Goal: Task Accomplishment & Management: Use online tool/utility

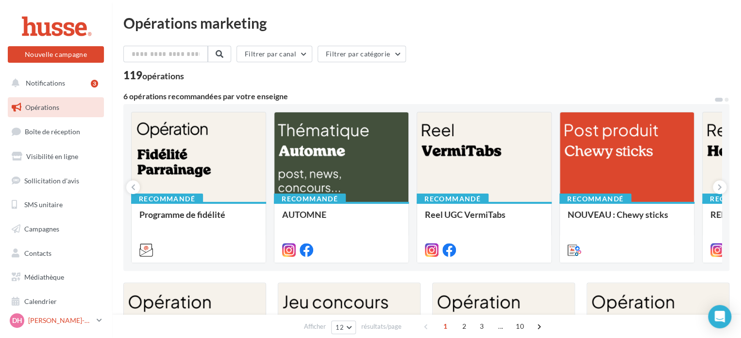
click at [101, 321] on icon at bounding box center [99, 320] width 5 height 8
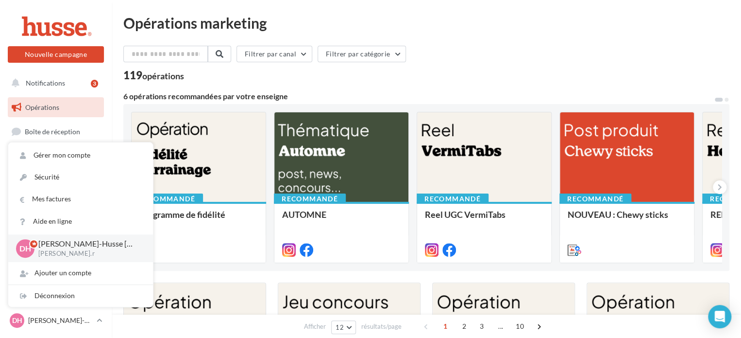
click at [356, 78] on div "119 opérations" at bounding box center [426, 76] width 606 height 13
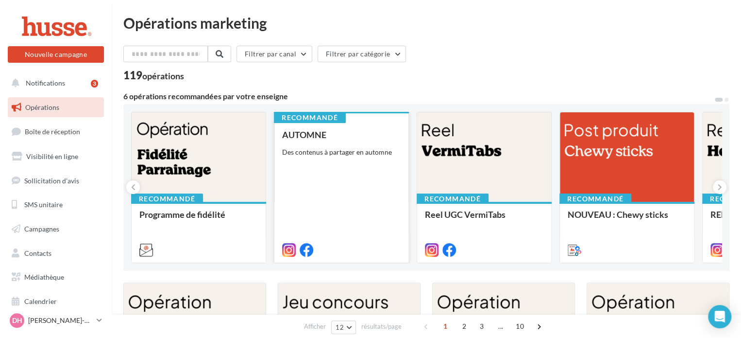
click at [367, 174] on div "AUTOMNE Des contenus à partager en automne" at bounding box center [341, 192] width 119 height 124
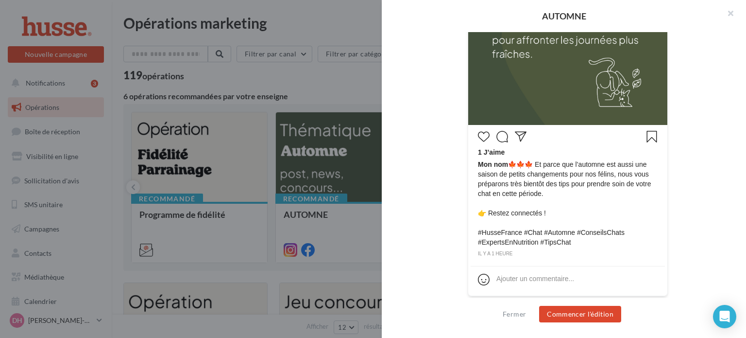
scroll to position [365, 0]
click at [577, 316] on button "Commencer l'édition" at bounding box center [580, 314] width 82 height 17
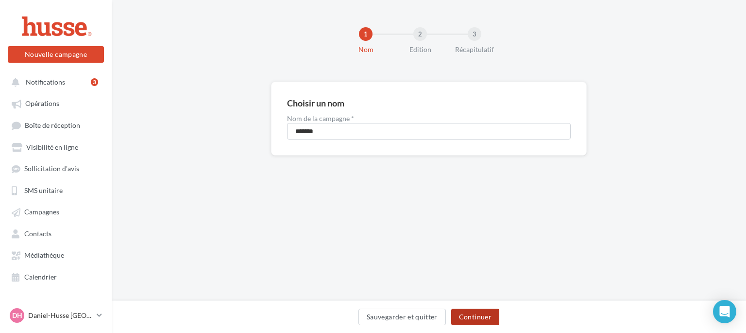
click at [481, 314] on button "Continuer" at bounding box center [475, 316] width 48 height 17
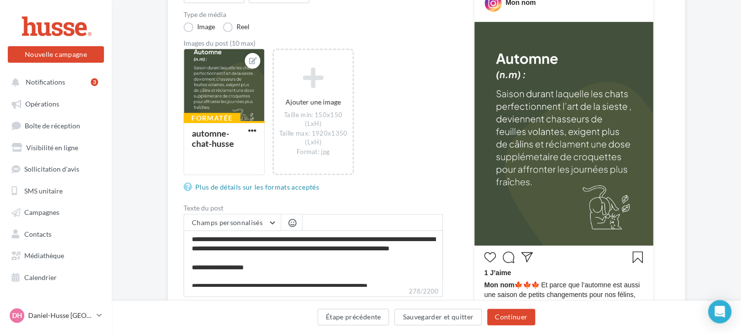
scroll to position [205, 0]
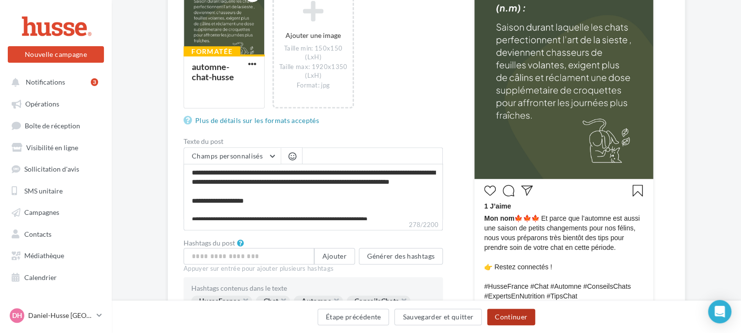
click at [505, 318] on button "Continuer" at bounding box center [511, 316] width 48 height 17
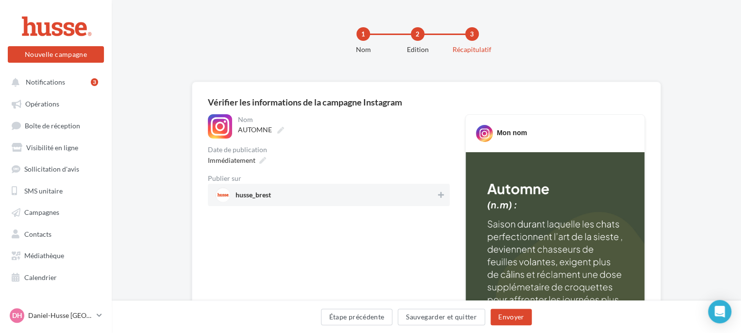
click at [409, 188] on span "husse_brest" at bounding box center [326, 194] width 221 height 15
click at [512, 316] on button "Envoyer" at bounding box center [511, 316] width 41 height 17
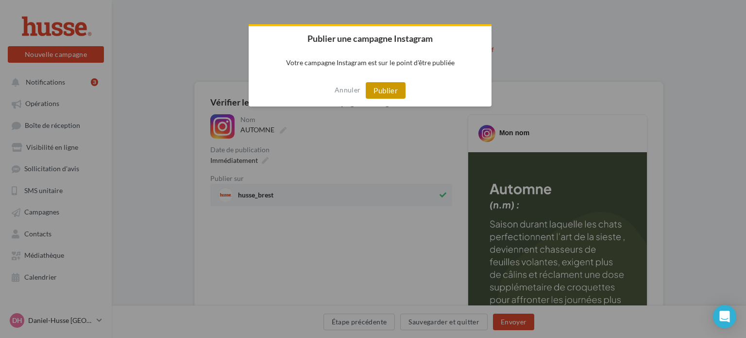
click at [385, 89] on button "Publier" at bounding box center [386, 90] width 40 height 17
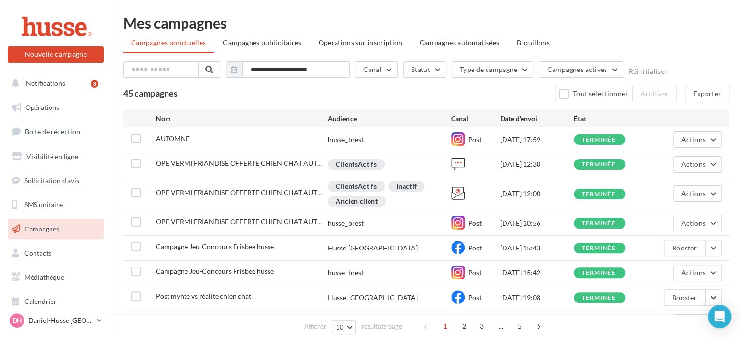
click at [54, 229] on span "Campagnes" at bounding box center [41, 228] width 35 height 8
click at [42, 106] on span "Opérations" at bounding box center [42, 107] width 34 height 8
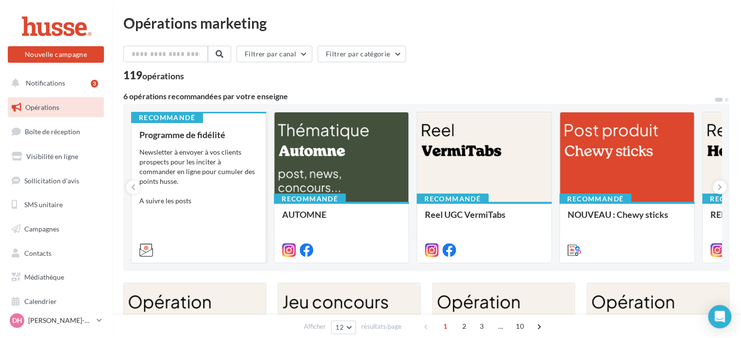
click at [187, 168] on div "Newsletter à envoyer à vos clients prospects pour les inciter à commander en li…" at bounding box center [198, 176] width 119 height 58
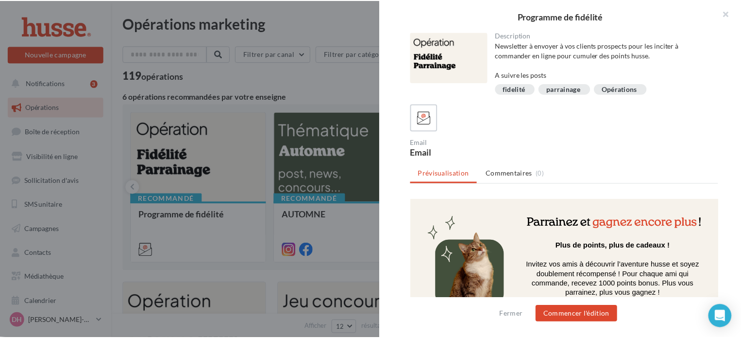
scroll to position [350, 0]
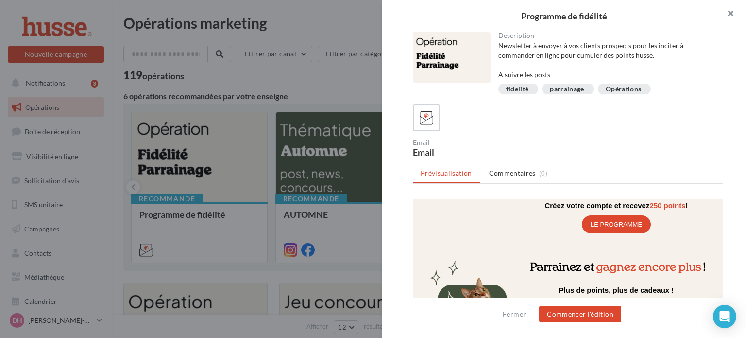
click at [732, 13] on button "button" at bounding box center [726, 14] width 39 height 29
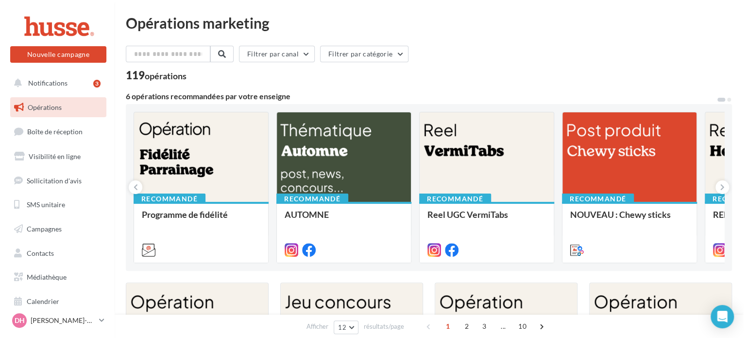
scroll to position [63, 0]
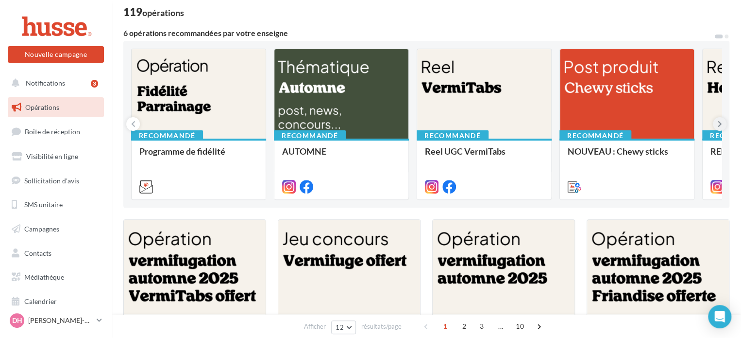
click at [722, 124] on button at bounding box center [720, 124] width 14 height 14
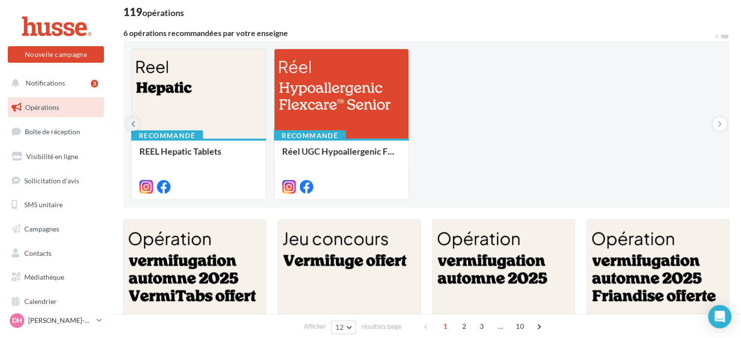
click at [136, 120] on button at bounding box center [133, 124] width 14 height 14
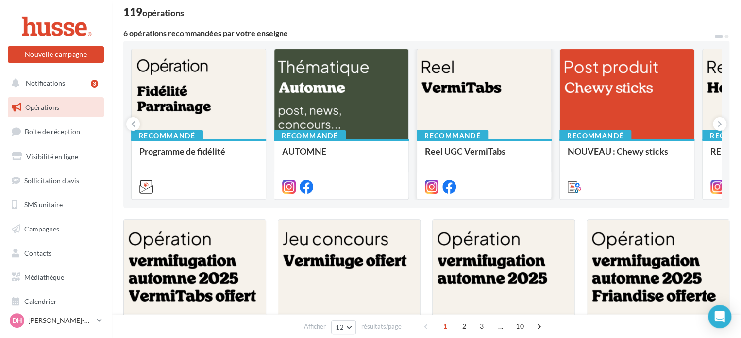
click at [460, 87] on div at bounding box center [484, 94] width 134 height 90
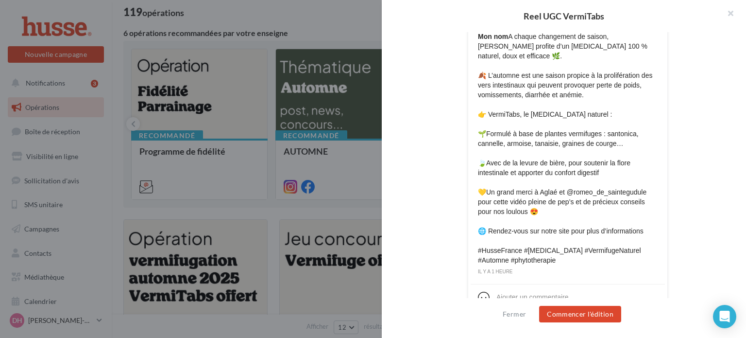
scroll to position [451, 0]
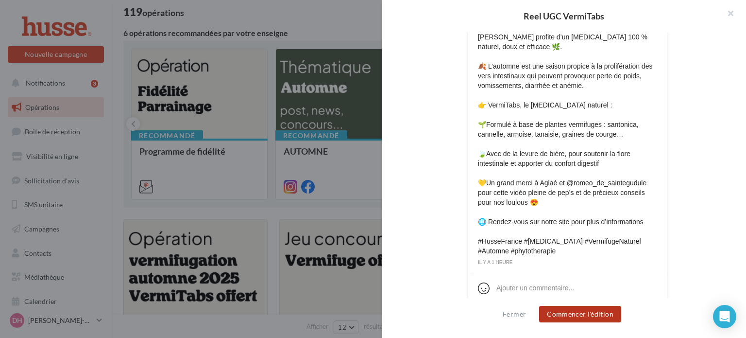
click at [594, 314] on button "Commencer l'édition" at bounding box center [580, 314] width 82 height 17
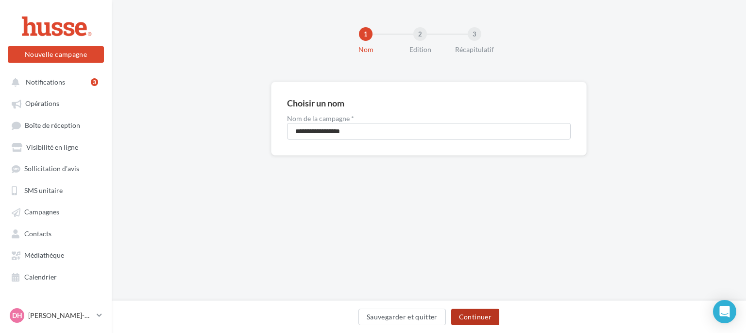
click at [474, 317] on button "Continuer" at bounding box center [475, 316] width 48 height 17
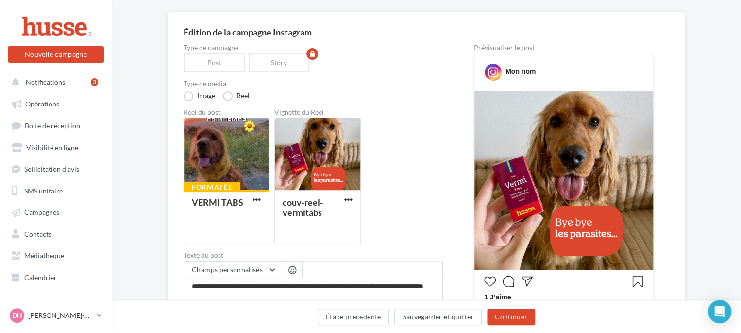
scroll to position [70, 0]
click at [336, 165] on div at bounding box center [317, 154] width 85 height 73
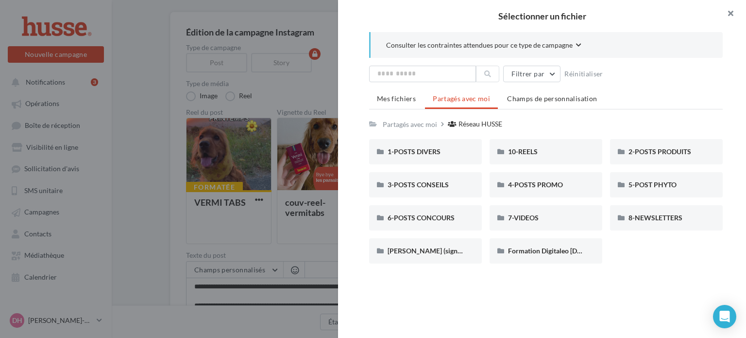
click at [732, 12] on button "button" at bounding box center [726, 14] width 39 height 29
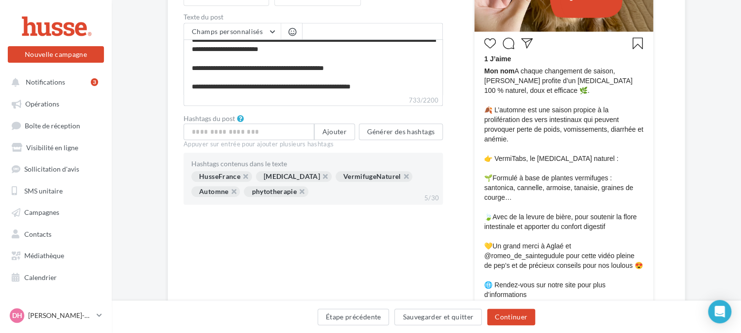
scroll to position [308, 0]
click at [509, 316] on button "Continuer" at bounding box center [511, 316] width 48 height 17
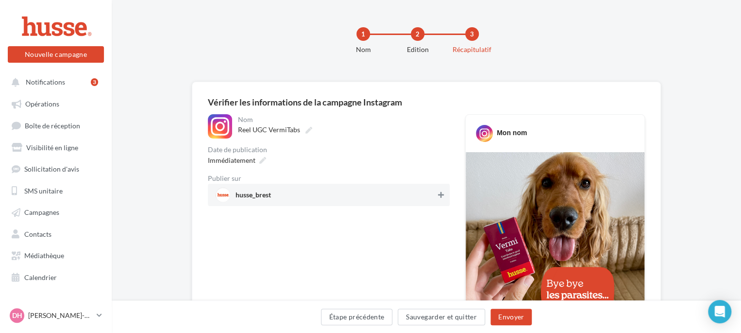
click at [440, 196] on icon at bounding box center [441, 194] width 6 height 7
click at [520, 322] on button "Envoyer" at bounding box center [511, 316] width 41 height 17
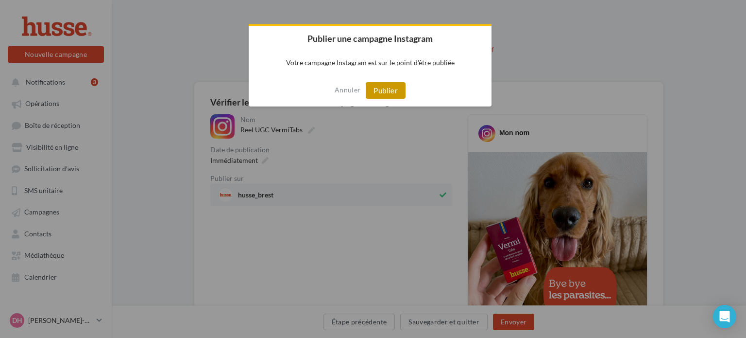
click at [385, 86] on button "Publier" at bounding box center [386, 90] width 40 height 17
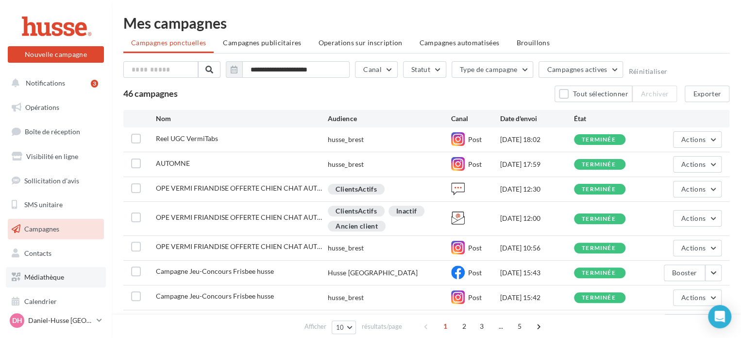
click at [52, 276] on span "Médiathèque" at bounding box center [44, 276] width 40 height 8
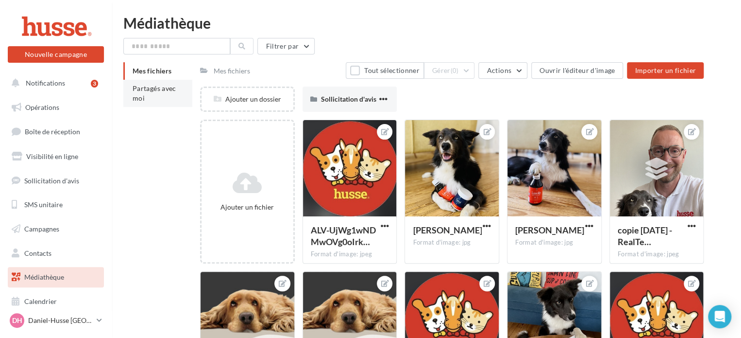
click at [146, 90] on span "Partagés avec moi" at bounding box center [155, 93] width 44 height 18
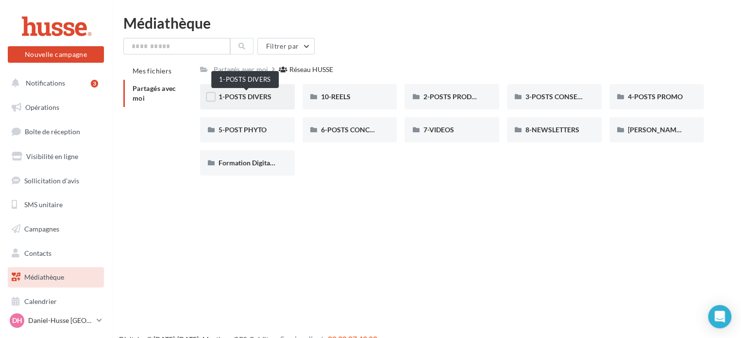
click at [253, 96] on span "1-POSTS DIVERS" at bounding box center [245, 96] width 53 height 8
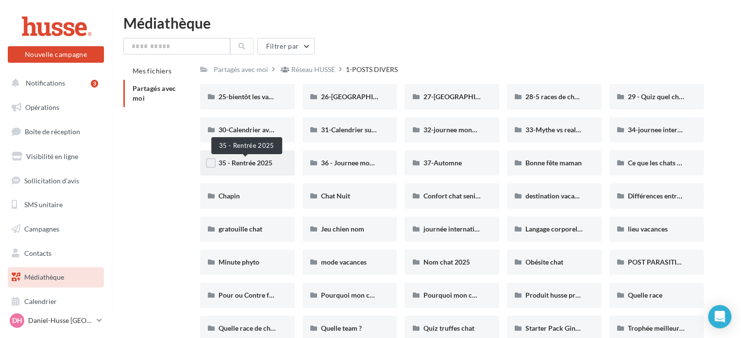
click at [249, 163] on span "35 - Rentrée 2025" at bounding box center [246, 162] width 54 height 8
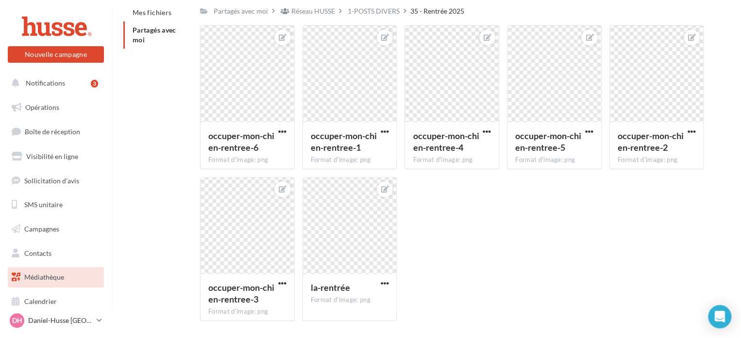
scroll to position [55, 0]
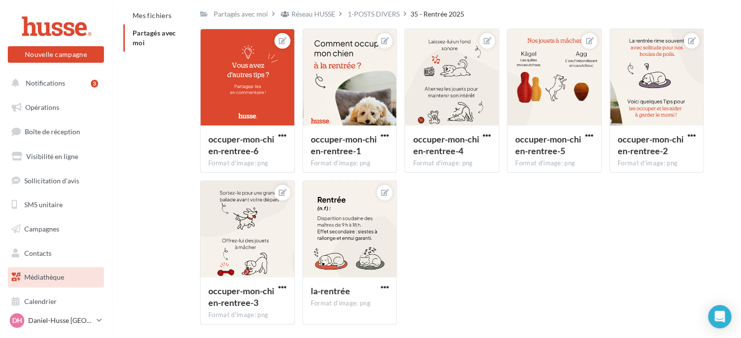
click at [146, 34] on span "Partagés avec moi" at bounding box center [155, 38] width 44 height 18
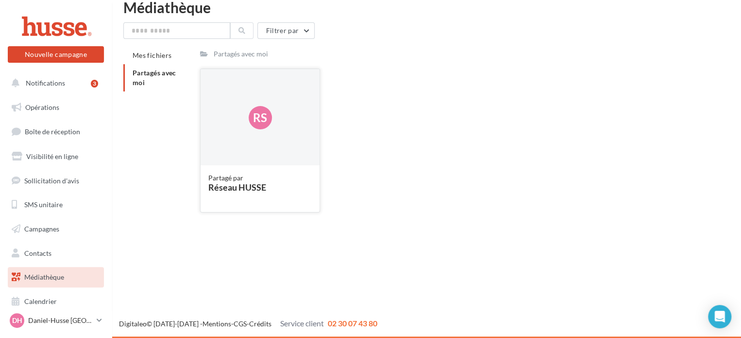
click at [241, 133] on div "Rs" at bounding box center [260, 117] width 119 height 97
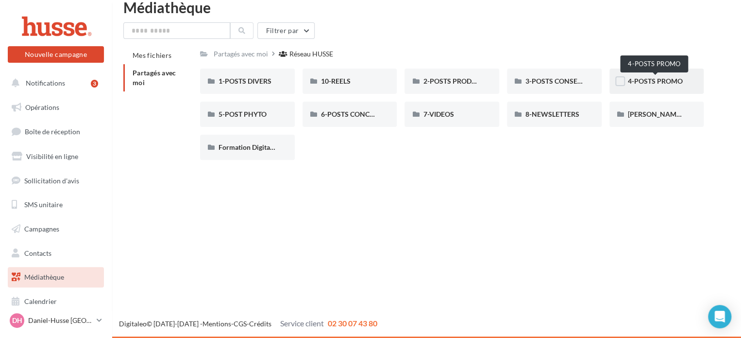
click at [641, 83] on span "4-POSTS PROMO" at bounding box center [655, 81] width 55 height 8
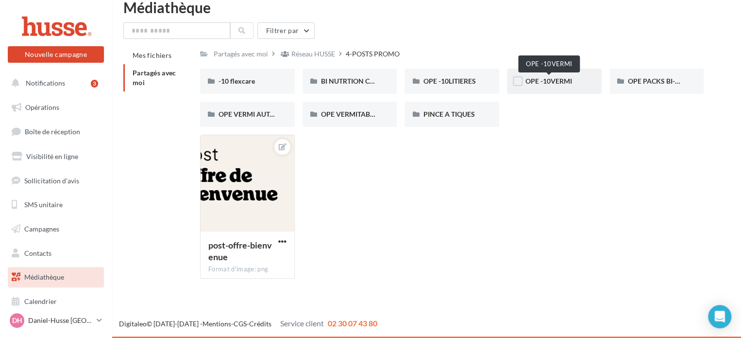
click at [539, 79] on span "OPE -10VERMI" at bounding box center [549, 81] width 47 height 8
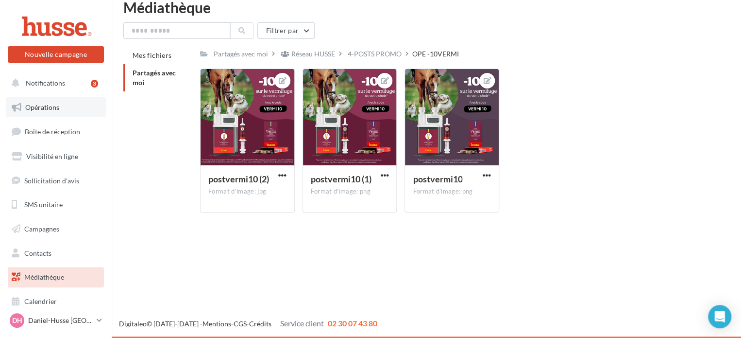
click at [32, 107] on span "Opérations" at bounding box center [42, 107] width 34 height 8
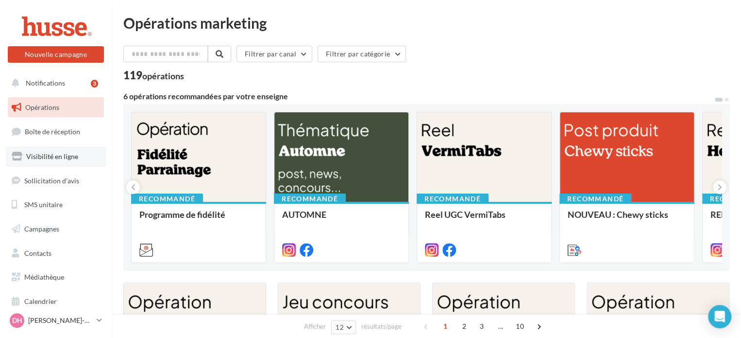
click at [55, 157] on span "Visibilité en ligne" at bounding box center [52, 156] width 52 height 8
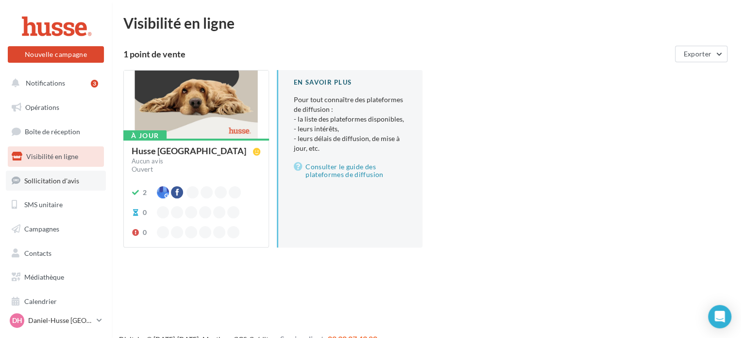
click at [47, 182] on span "Sollicitation d'avis" at bounding box center [51, 180] width 55 height 8
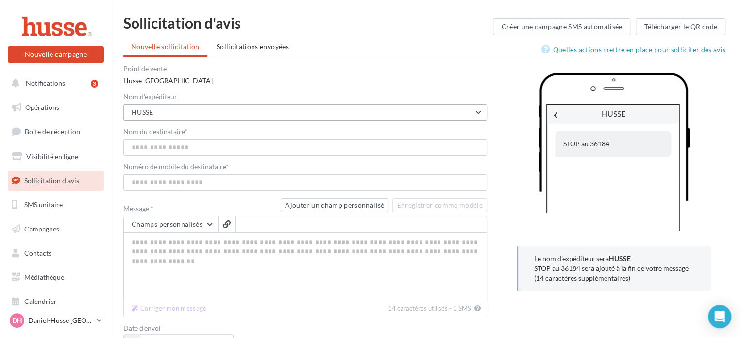
click at [480, 112] on button "HUSSE" at bounding box center [305, 112] width 364 height 17
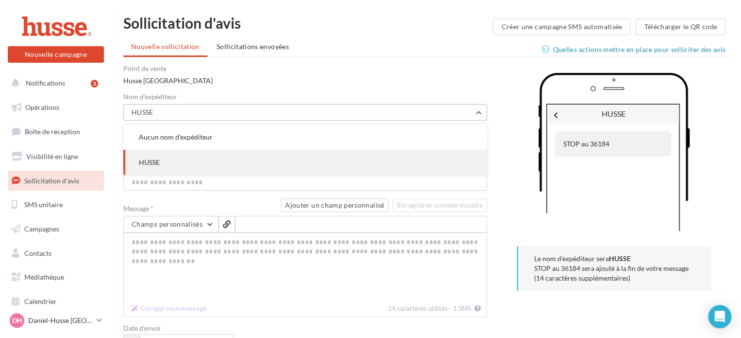
click at [480, 112] on button "HUSSE" at bounding box center [305, 112] width 364 height 17
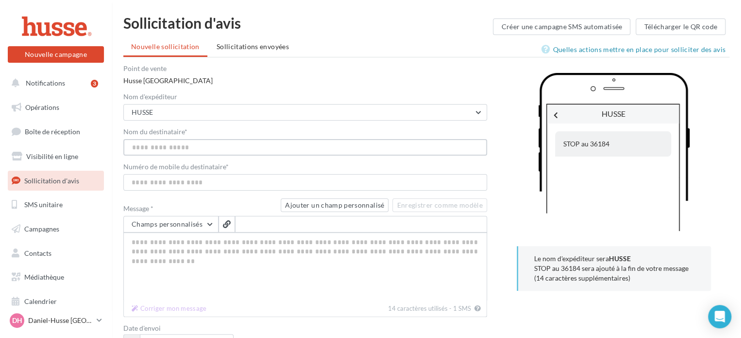
click at [398, 149] on input "Nom du destinataire *" at bounding box center [305, 147] width 364 height 17
click at [590, 48] on link "Quelles actions mettre en place pour solliciter des avis" at bounding box center [635, 50] width 188 height 12
click at [573, 23] on button "Créer une campagne SMS automatisée" at bounding box center [561, 26] width 137 height 17
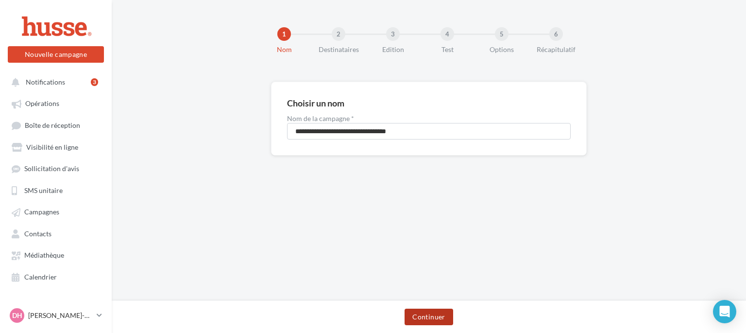
click at [433, 316] on button "Continuer" at bounding box center [429, 316] width 48 height 17
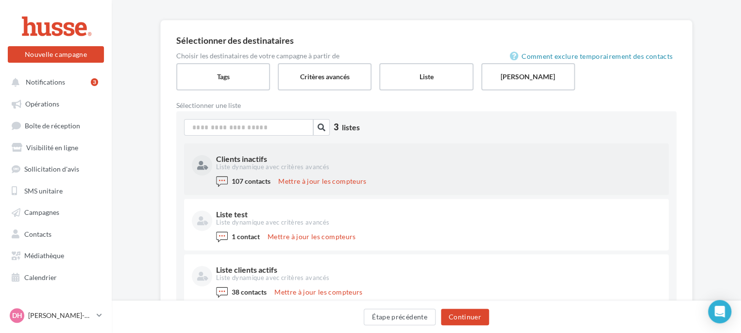
scroll to position [62, 0]
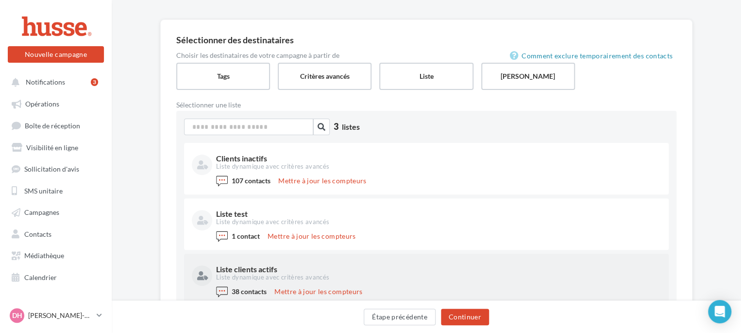
click at [258, 268] on div "Liste clients actifs" at bounding box center [437, 269] width 443 height 8
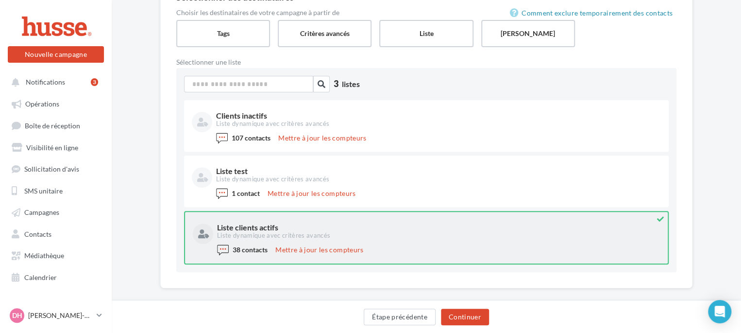
scroll to position [117, 0]
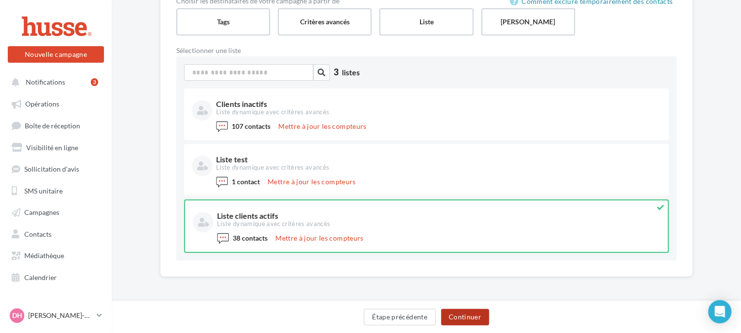
click at [463, 316] on button "Continuer" at bounding box center [465, 316] width 48 height 17
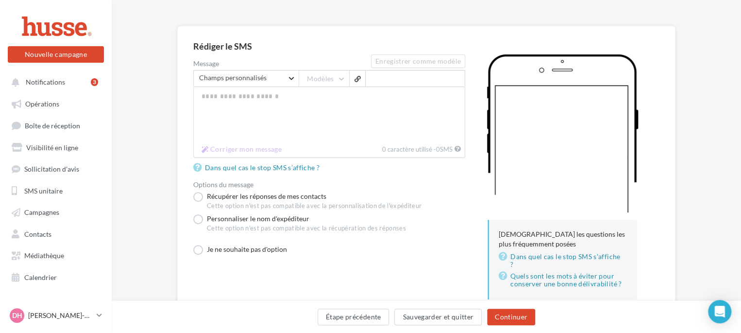
scroll to position [55, 0]
click at [216, 99] on textarea "Message" at bounding box center [329, 114] width 272 height 55
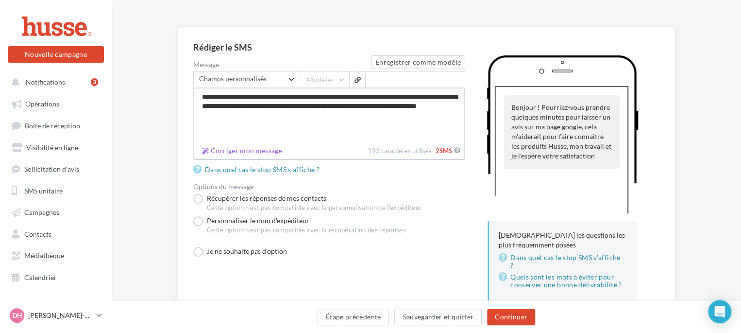
click at [422, 104] on textarea "**********" at bounding box center [329, 114] width 272 height 55
click at [319, 113] on textarea "**********" at bounding box center [329, 114] width 272 height 55
click at [252, 151] on button "Corriger mon message" at bounding box center [242, 150] width 88 height 12
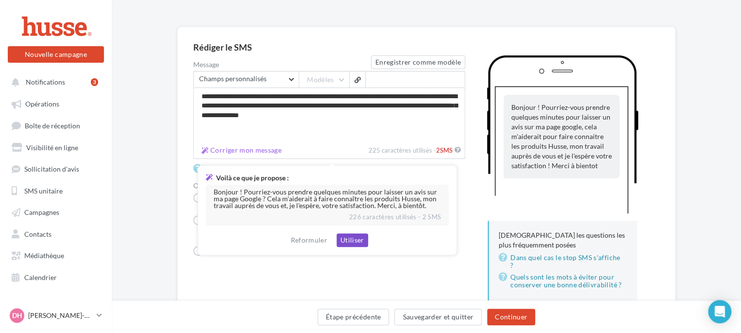
click at [354, 237] on button "Utiliser" at bounding box center [353, 240] width 32 height 14
click at [354, 143] on textarea "**********" at bounding box center [329, 114] width 272 height 55
type textarea "**********"
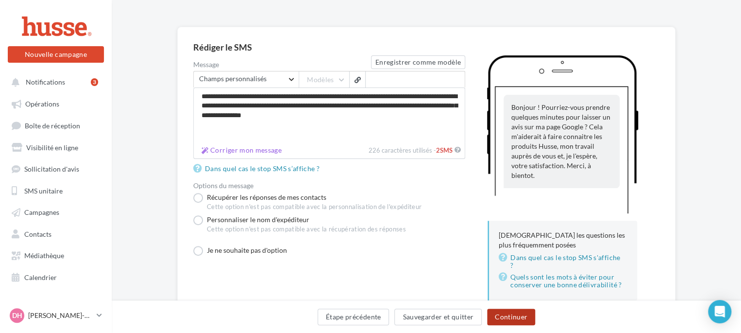
click at [514, 316] on button "Continuer" at bounding box center [511, 316] width 48 height 17
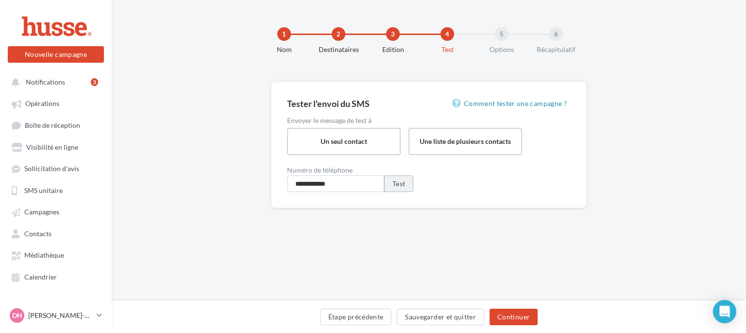
click at [400, 184] on button "Test" at bounding box center [398, 183] width 29 height 17
click at [348, 317] on button "Étape précédente" at bounding box center [356, 316] width 72 height 17
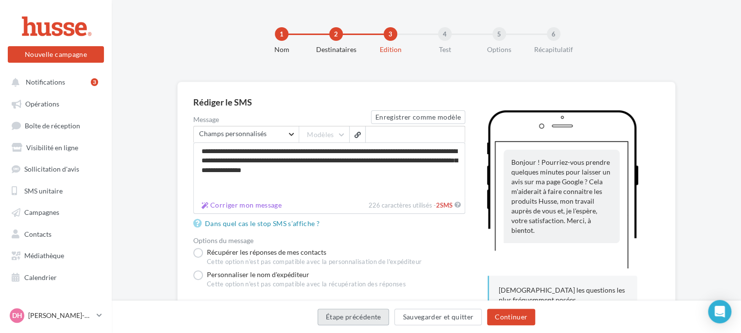
click at [348, 317] on button "Étape précédente" at bounding box center [354, 316] width 72 height 17
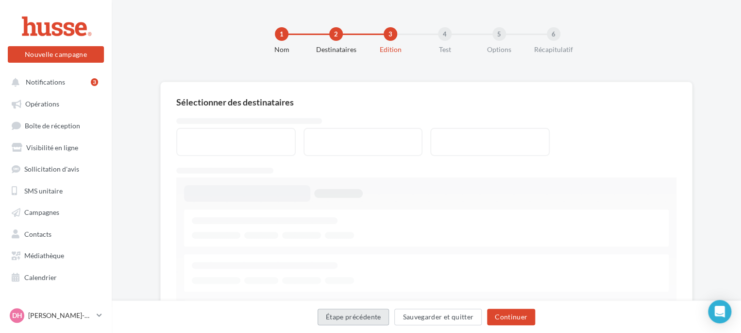
click at [348, 317] on button "Étape précédente" at bounding box center [354, 316] width 72 height 17
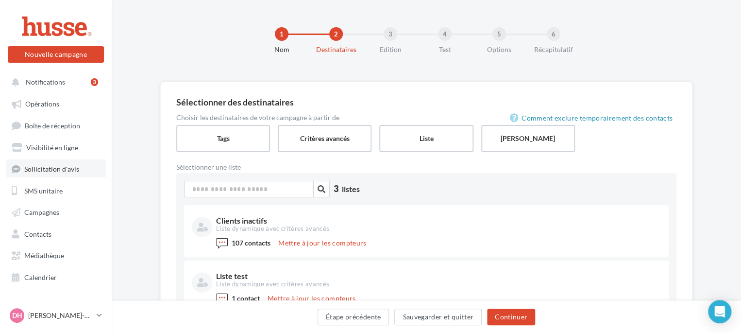
click at [56, 166] on span "Sollicitation d'avis" at bounding box center [51, 169] width 55 height 8
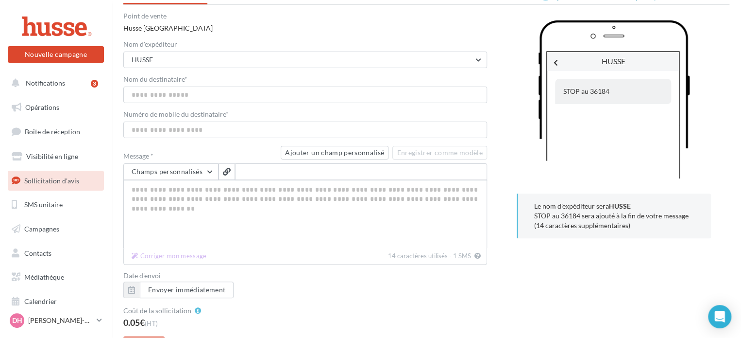
scroll to position [45, 0]
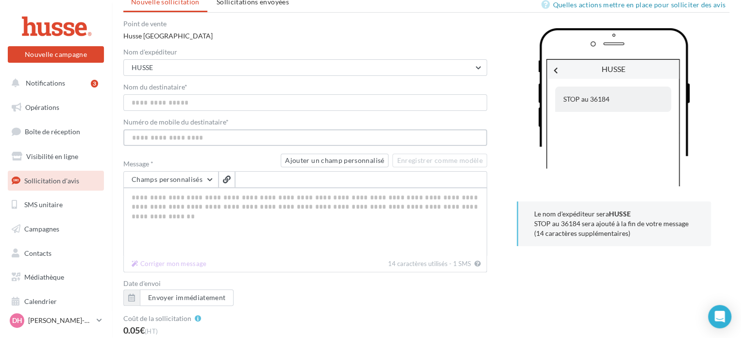
click at [204, 134] on input "Numéro de mobile du destinataire *" at bounding box center [305, 137] width 364 height 17
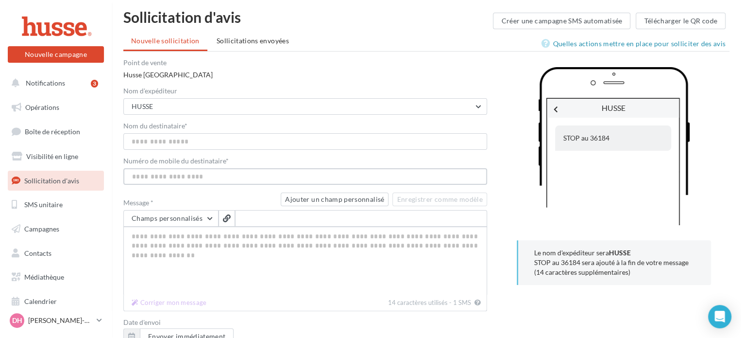
scroll to position [5, 0]
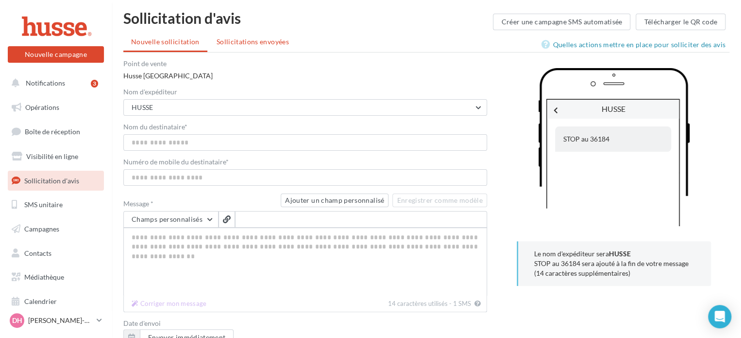
click at [260, 44] on span "Sollicitations envoyées" at bounding box center [253, 41] width 72 height 8
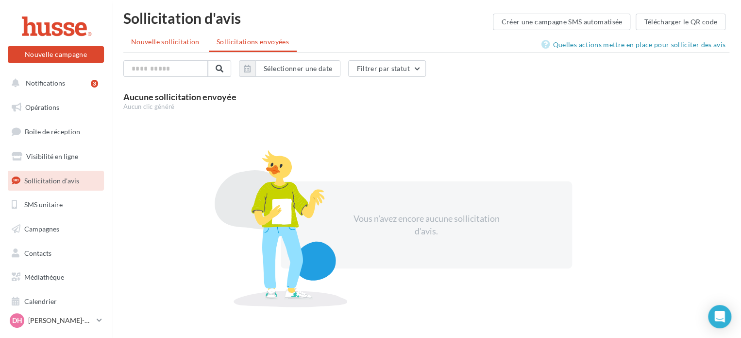
click at [169, 40] on span "Nouvelle sollicitation" at bounding box center [165, 41] width 68 height 8
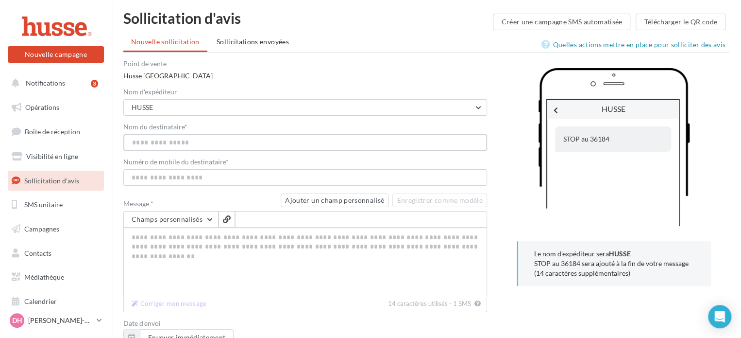
click at [193, 144] on input "Nom du destinataire *" at bounding box center [305, 142] width 364 height 17
type input "*"
click at [351, 199] on button "Ajouter un champ personnalisé" at bounding box center [335, 200] width 108 height 14
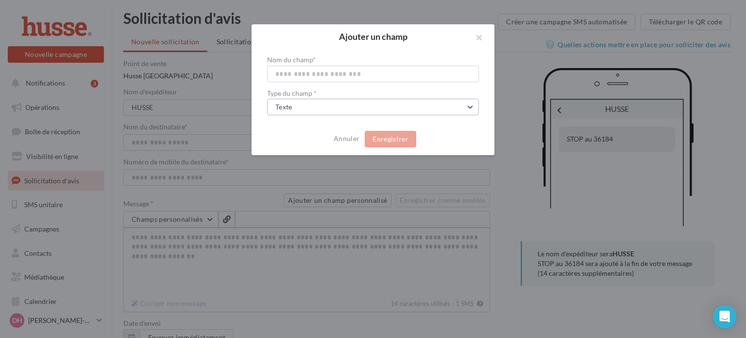
click at [470, 105] on button "Texte" at bounding box center [373, 107] width 212 height 17
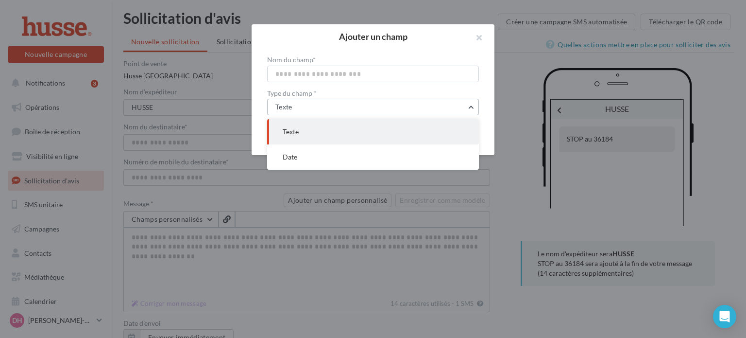
click at [470, 105] on button "Texte" at bounding box center [373, 107] width 212 height 17
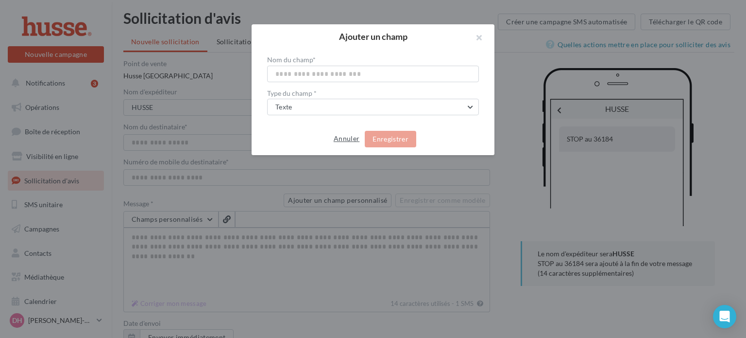
click at [348, 136] on button "Annuler" at bounding box center [347, 139] width 34 height 12
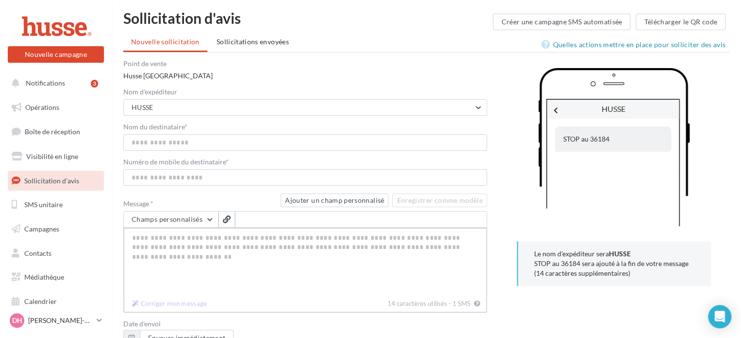
click at [235, 240] on textarea "Message *" at bounding box center [305, 261] width 364 height 68
click at [212, 215] on button "Champs personnalisés" at bounding box center [170, 219] width 95 height 17
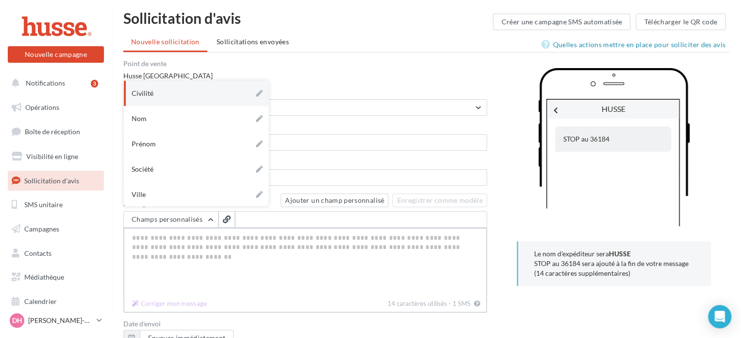
click at [201, 266] on textarea "Message *" at bounding box center [305, 261] width 364 height 68
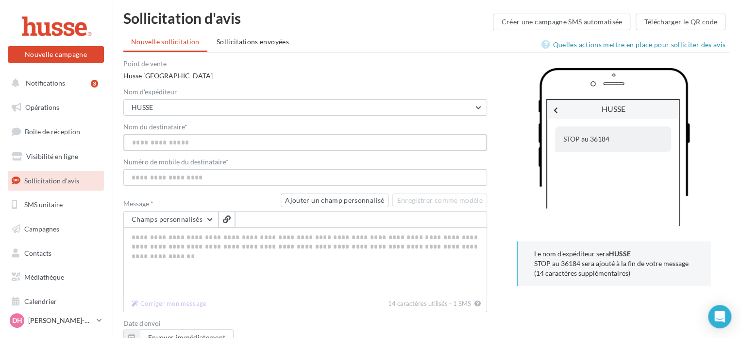
click at [198, 139] on input "Nom du destinataire *" at bounding box center [305, 142] width 364 height 17
type input "*"
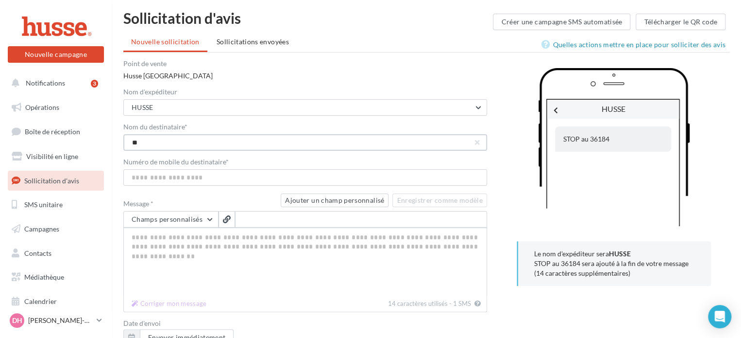
type input "*"
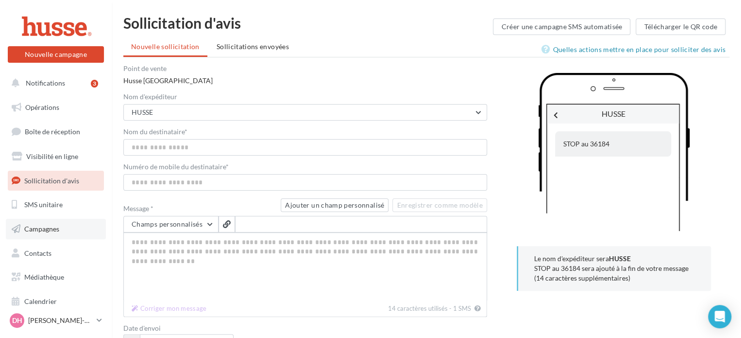
click at [47, 228] on span "Campagnes" at bounding box center [41, 228] width 35 height 8
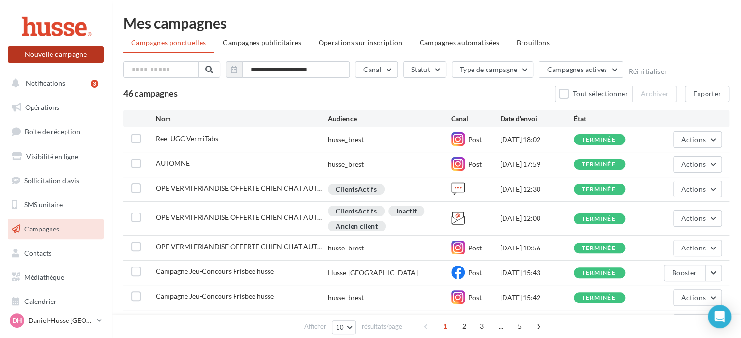
click at [55, 52] on button "Nouvelle campagne" at bounding box center [56, 54] width 96 height 17
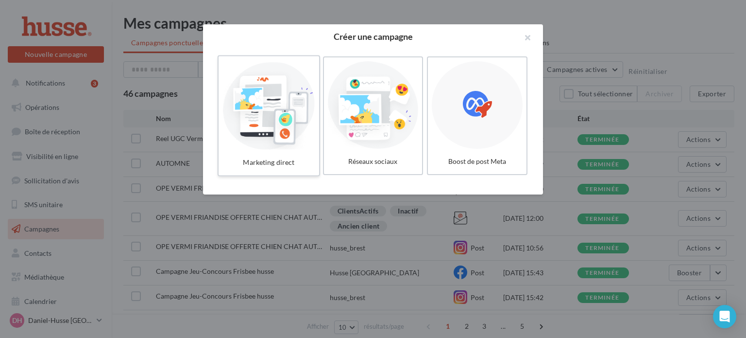
click at [291, 145] on div at bounding box center [268, 104] width 92 height 89
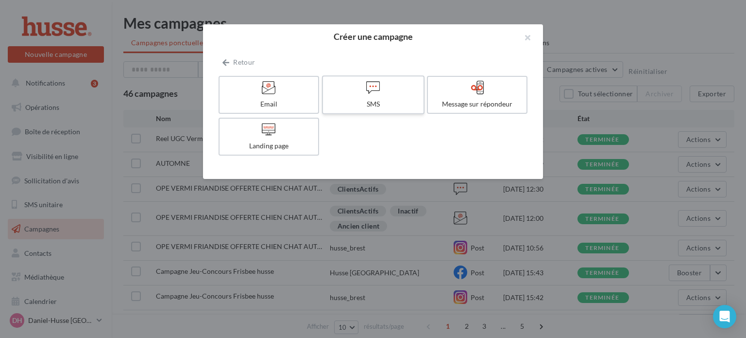
click at [384, 93] on div at bounding box center [373, 87] width 92 height 15
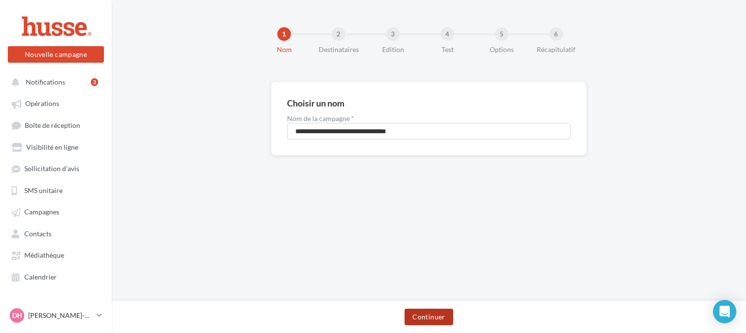
click at [426, 317] on button "Continuer" at bounding box center [429, 316] width 48 height 17
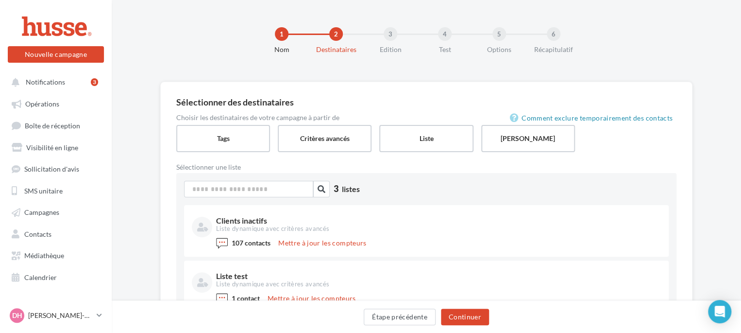
scroll to position [115, 0]
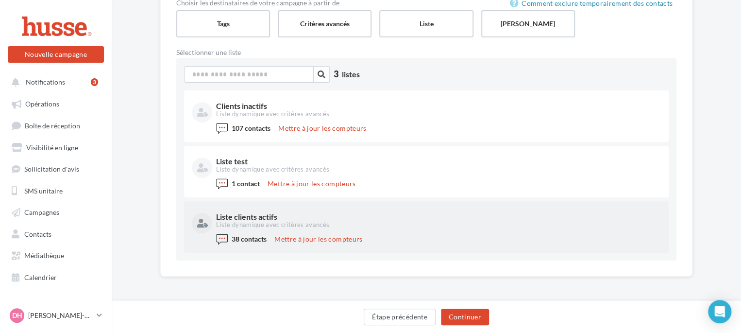
click at [255, 219] on div "Liste clients actifs" at bounding box center [437, 217] width 443 height 8
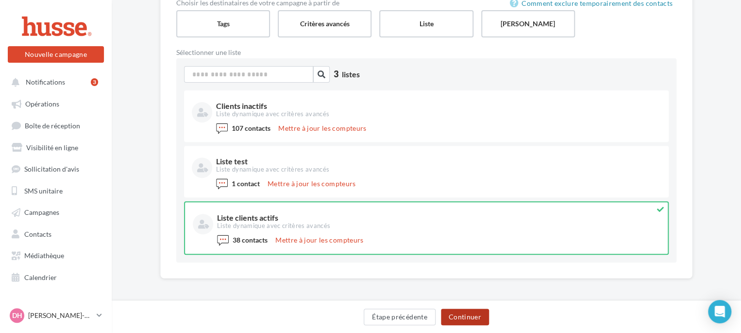
click at [470, 318] on button "Continuer" at bounding box center [465, 316] width 48 height 17
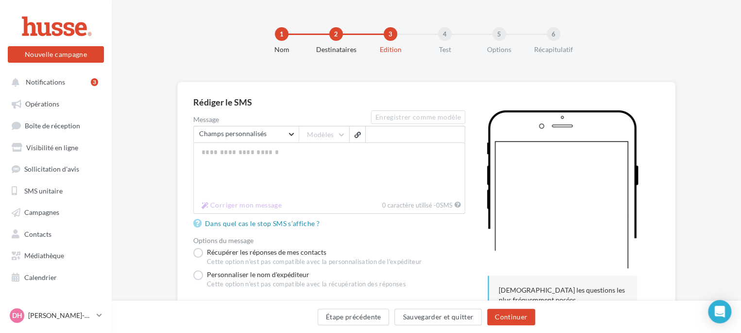
click at [292, 134] on span "Rechercher un champ Champs personnalisés" at bounding box center [245, 134] width 105 height 17
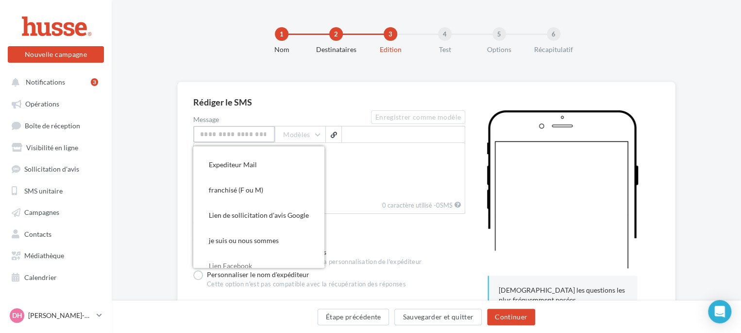
scroll to position [635, 0]
click at [281, 210] on span "Lien de sollicitation d'avis Google" at bounding box center [259, 213] width 100 height 8
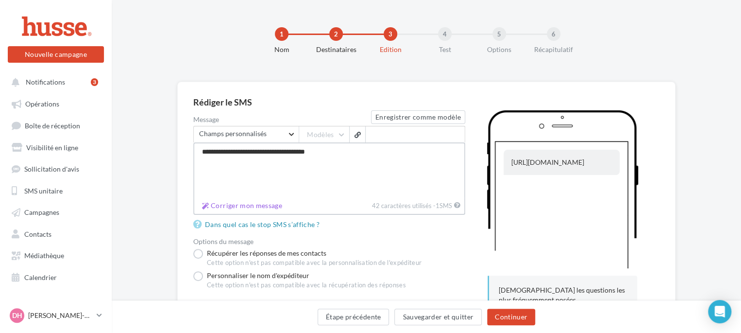
click at [201, 151] on textarea "**********" at bounding box center [329, 169] width 272 height 55
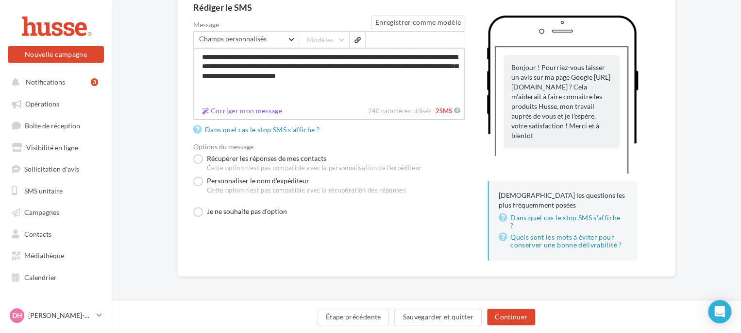
scroll to position [95, 0]
type textarea "**********"
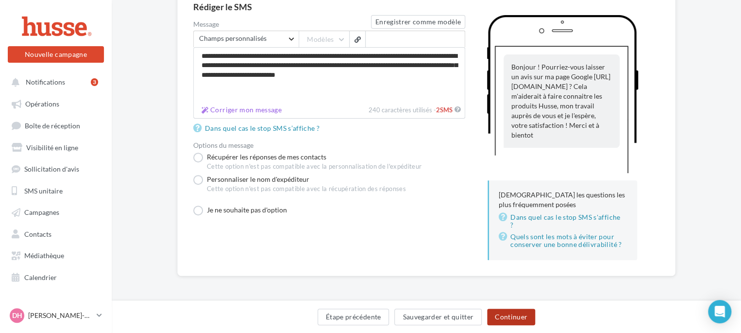
click at [505, 312] on button "Continuer" at bounding box center [511, 316] width 48 height 17
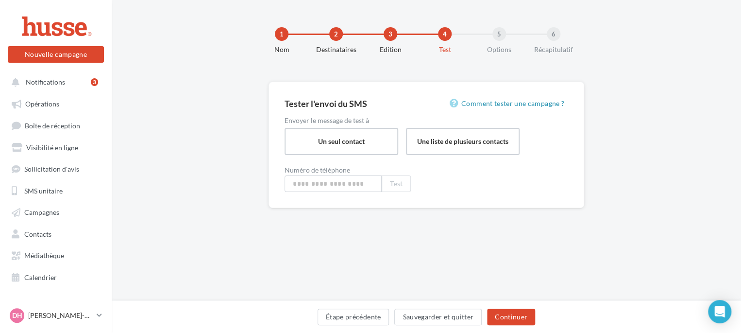
type input "**********"
click at [404, 182] on button "Test" at bounding box center [398, 183] width 29 height 17
click at [515, 319] on button "Continuer" at bounding box center [514, 316] width 48 height 17
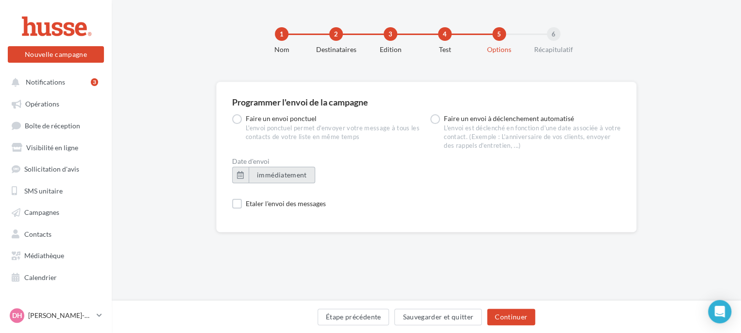
click at [274, 174] on span "immédiatement" at bounding box center [282, 174] width 50 height 8
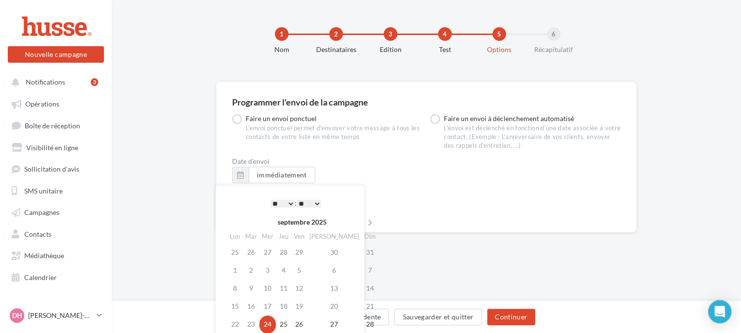
click at [289, 202] on select "* * * * * * * * * * ** ** ** ** ** ** ** ** ** ** ** ** ** **" at bounding box center [283, 204] width 24 height 8
click at [320, 203] on select "** ** ** ** ** **" at bounding box center [309, 204] width 24 height 8
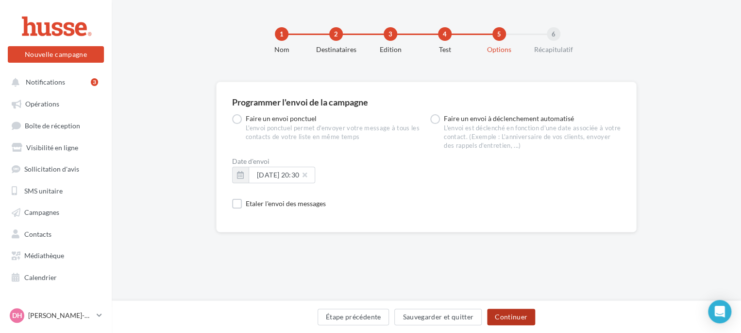
click at [507, 316] on button "Continuer" at bounding box center [511, 316] width 48 height 17
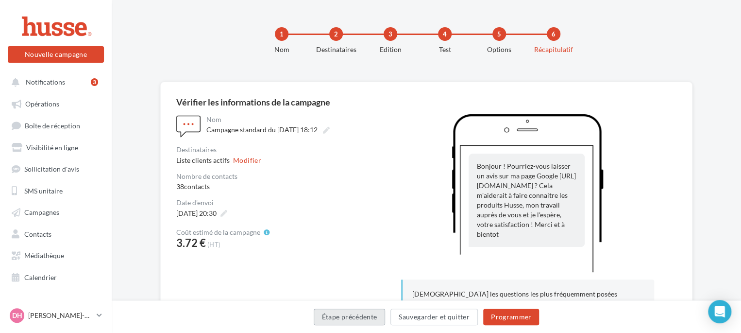
click at [361, 317] on button "Étape précédente" at bounding box center [350, 316] width 72 height 17
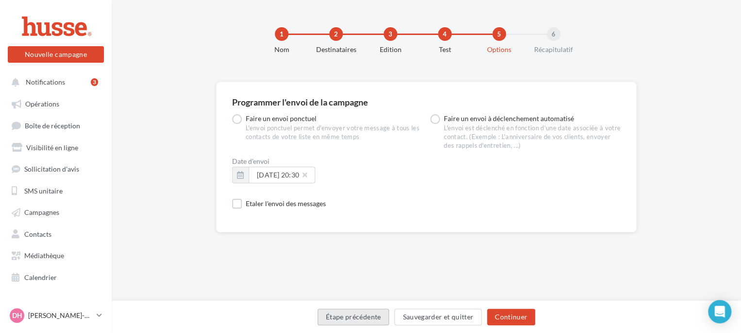
click at [361, 317] on button "Étape précédente" at bounding box center [354, 316] width 72 height 17
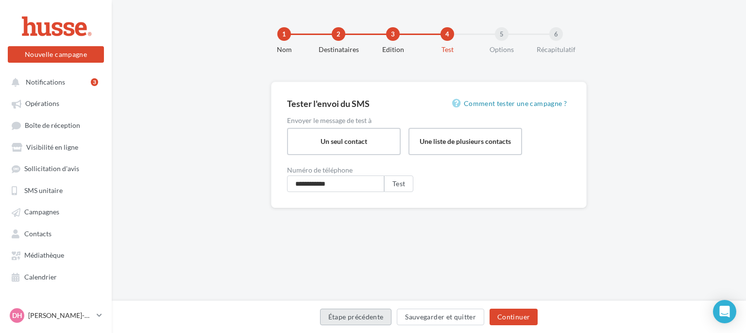
click at [361, 317] on button "Étape précédente" at bounding box center [356, 316] width 72 height 17
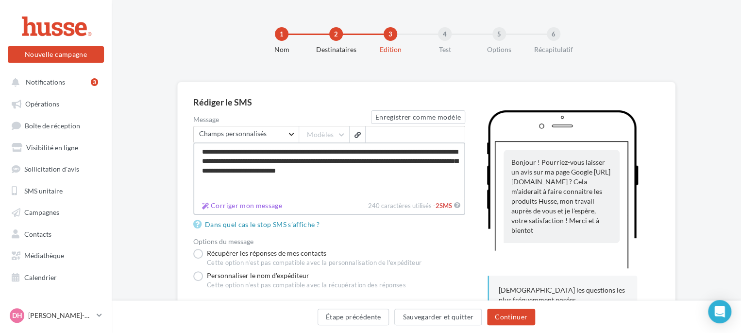
click at [230, 151] on textarea "**********" at bounding box center [329, 169] width 272 height 55
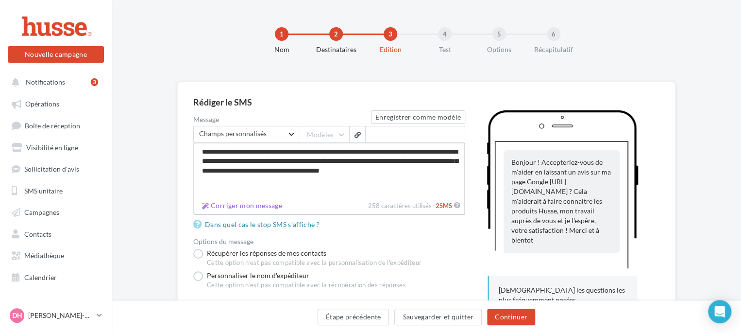
click at [293, 150] on textarea "**********" at bounding box center [329, 169] width 272 height 55
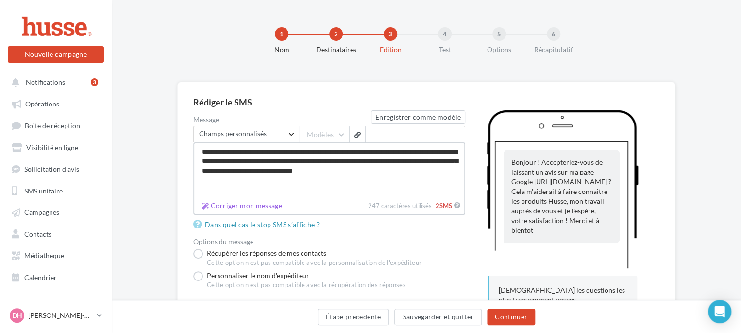
click at [306, 151] on textarea "**********" at bounding box center [329, 169] width 272 height 55
click at [229, 151] on textarea "**********" at bounding box center [329, 169] width 272 height 55
click at [229, 181] on textarea "**********" at bounding box center [329, 169] width 272 height 55
click at [245, 181] on textarea "**********" at bounding box center [329, 169] width 272 height 55
type textarea "**********"
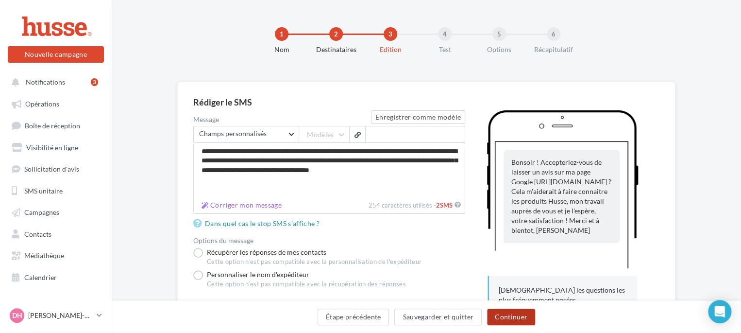
click at [511, 320] on button "Continuer" at bounding box center [511, 316] width 48 height 17
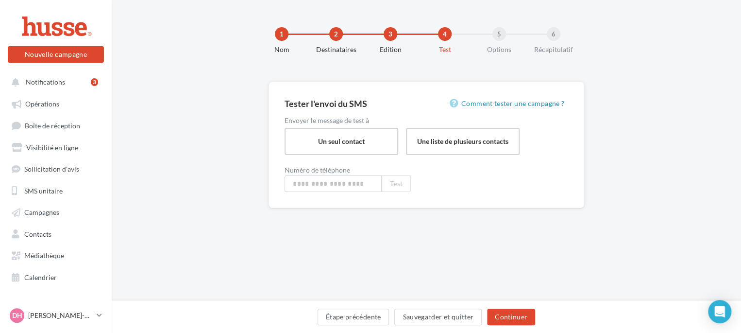
type input "**********"
click at [396, 182] on button "Test" at bounding box center [398, 183] width 29 height 17
click at [517, 314] on button "Continuer" at bounding box center [514, 316] width 48 height 17
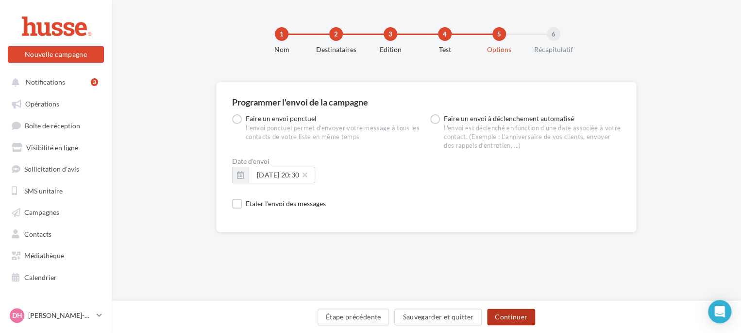
click at [510, 317] on button "Continuer" at bounding box center [511, 316] width 48 height 17
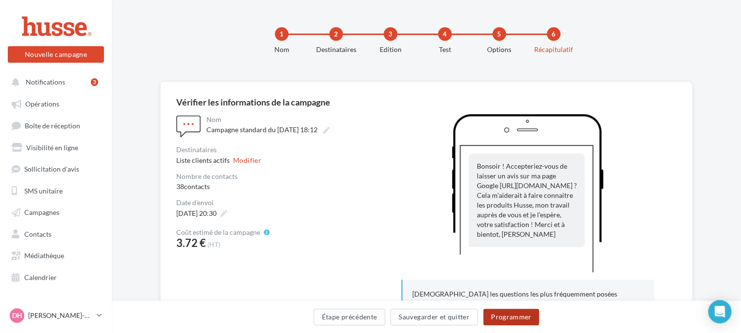
click at [510, 317] on button "Programmer" at bounding box center [511, 316] width 56 height 17
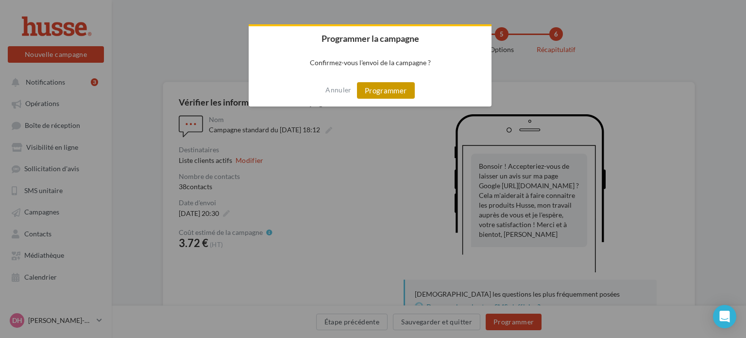
click at [387, 89] on button "Programmer" at bounding box center [386, 90] width 58 height 17
